Goal: Information Seeking & Learning: Learn about a topic

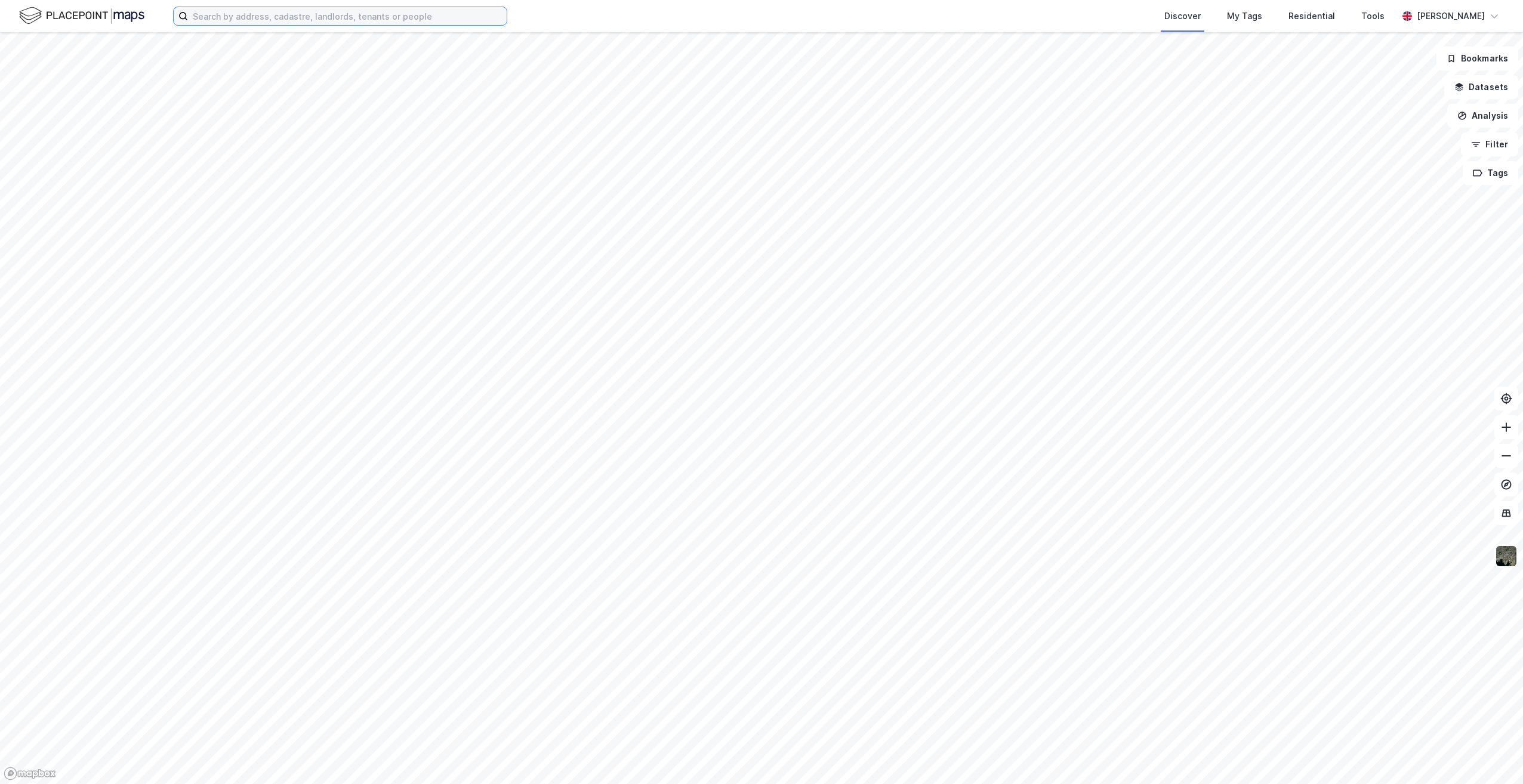
click at [416, 19] on input at bounding box center [348, 16] width 319 height 18
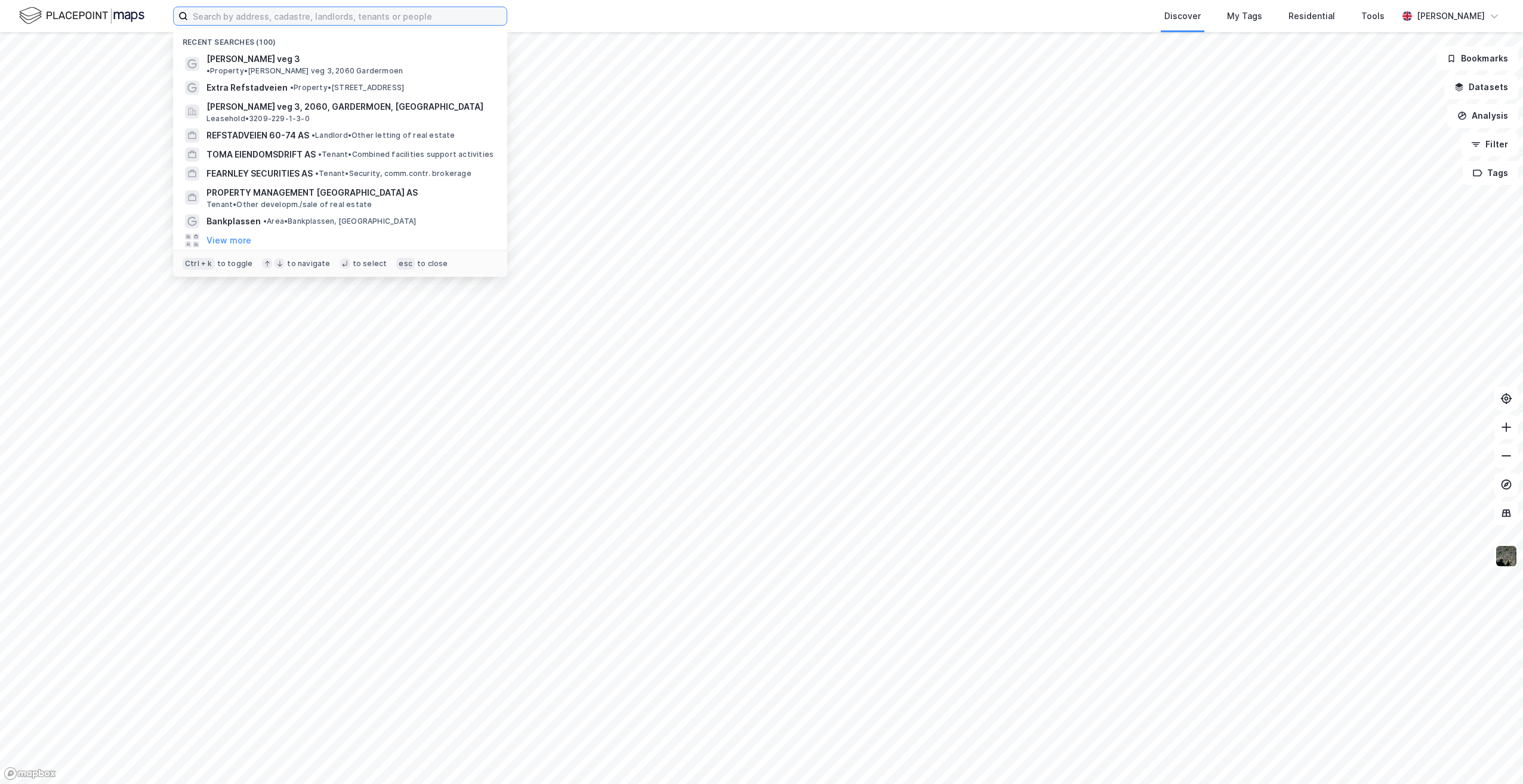
paste input "[STREET_ADDRESS]"
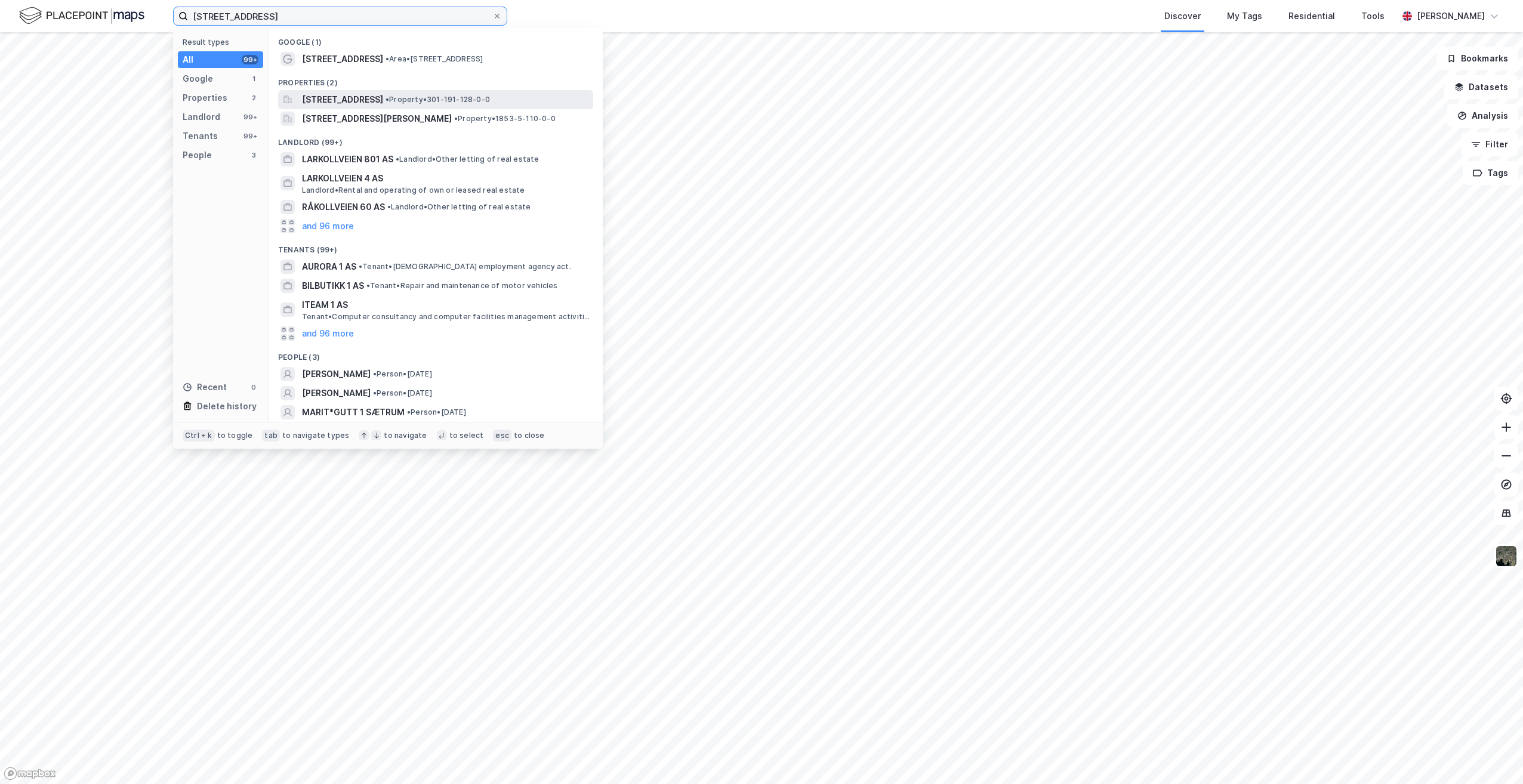
type input "[STREET_ADDRESS]"
click at [383, 101] on span "[STREET_ADDRESS]" at bounding box center [343, 99] width 81 height 14
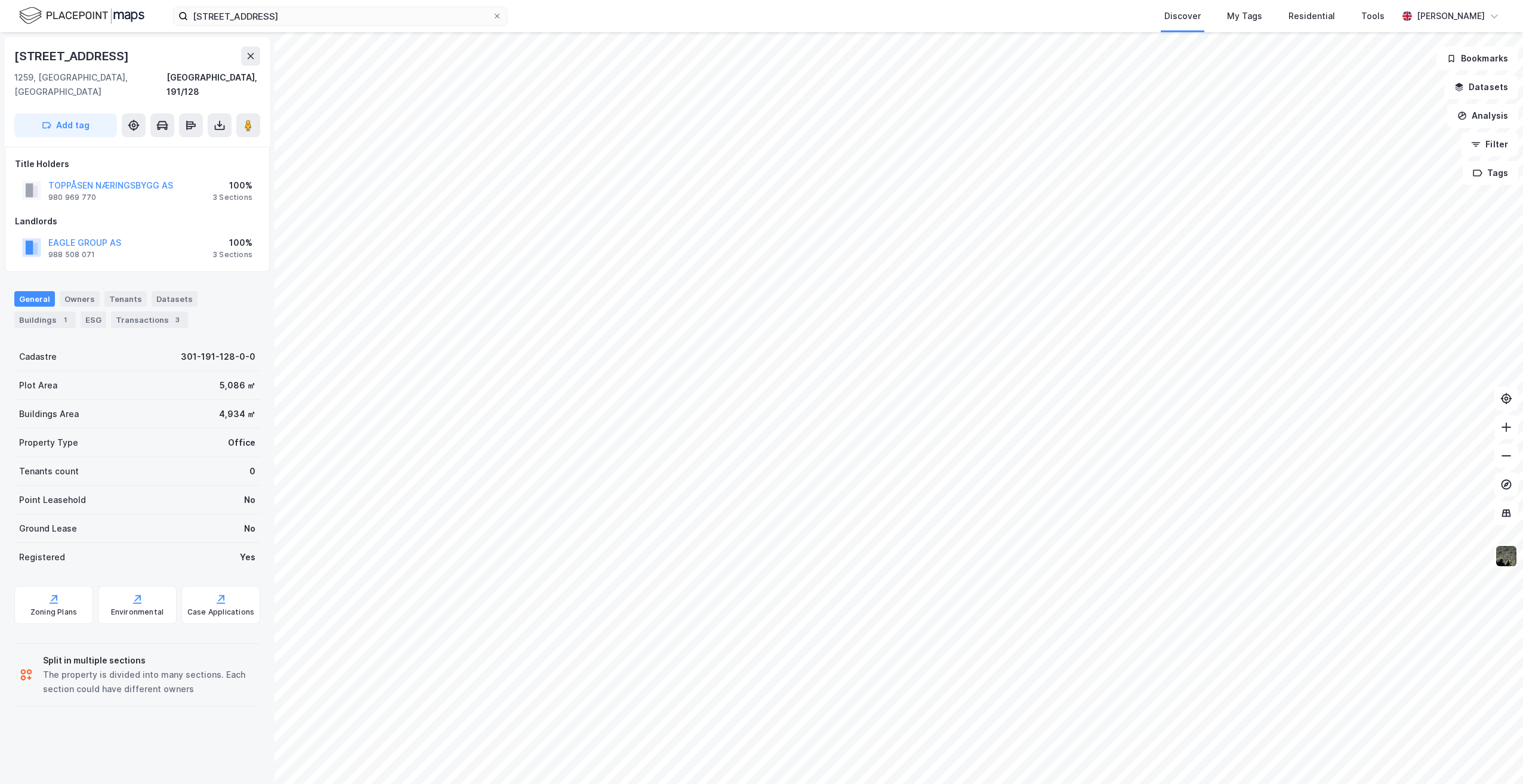
click at [111, 374] on div "Plot Area 5,086 ㎡" at bounding box center [137, 386] width 246 height 29
click at [154, 214] on div "Landlords" at bounding box center [137, 221] width 245 height 14
click at [160, 214] on div "Landlords" at bounding box center [137, 221] width 245 height 14
click at [248, 119] on image at bounding box center [249, 125] width 7 height 12
click at [225, 303] on div "General Owners Tenants Datasets Buildings 1 ESG Transactions 3" at bounding box center [137, 310] width 246 height 37
